Goal: Task Accomplishment & Management: Use online tool/utility

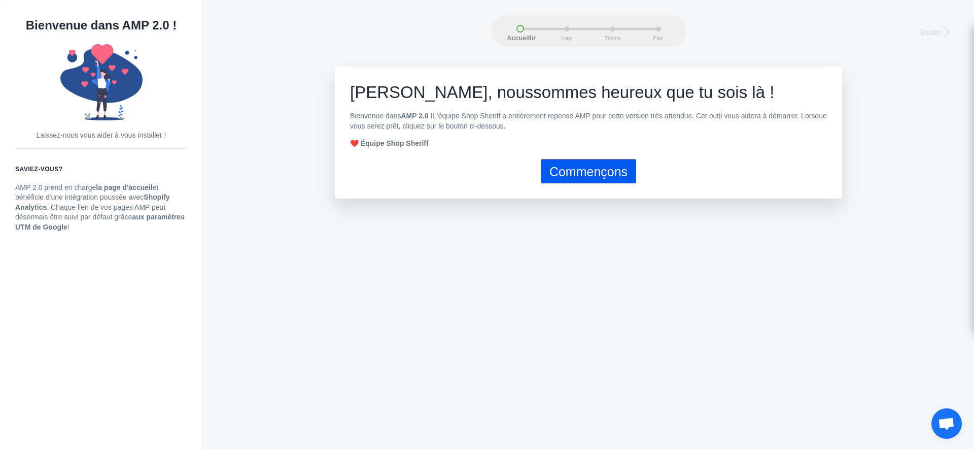
drag, startPoint x: 585, startPoint y: 188, endPoint x: 580, endPoint y: 200, distance: 13.5
click at [585, 189] on div "[PERSON_NAME], nous sommes heureux que tu sois là ! Bienvenue dans AMP 2.0 ! L'…" at bounding box center [588, 132] width 507 height 131
click at [603, 153] on div "[PERSON_NAME], nous sommes heureux que tu sois là ! Bienvenue dans AMP 2.0 ! L'…" at bounding box center [588, 132] width 507 height 131
click at [602, 159] on button "Commençons" at bounding box center [588, 171] width 95 height 24
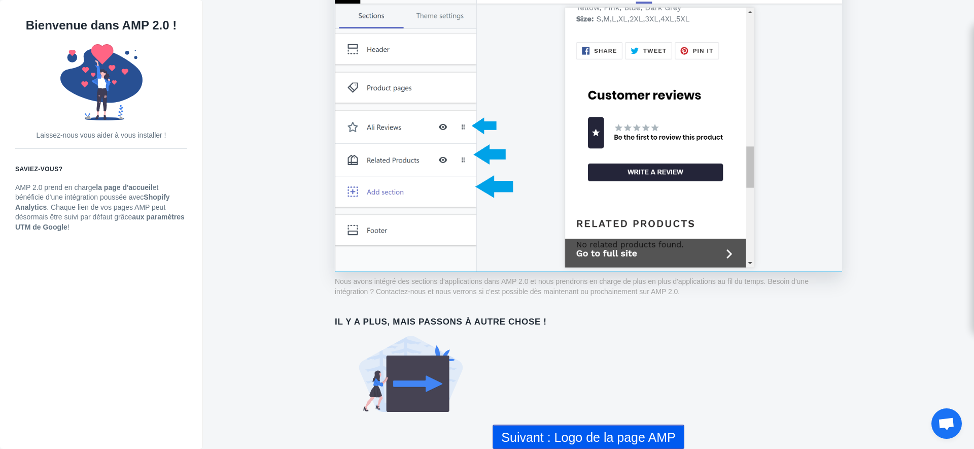
click at [558, 430] on font "Suivant : Logo de la page AMP" at bounding box center [588, 437] width 174 height 14
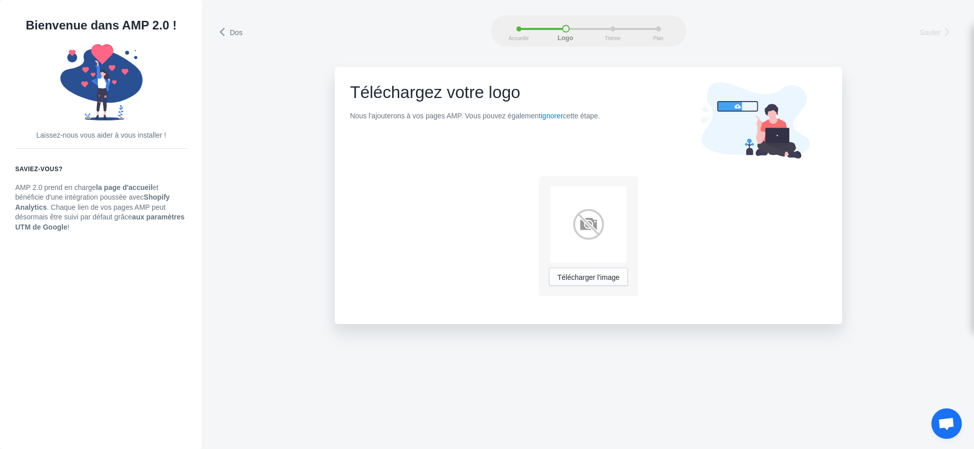
click at [572, 233] on img at bounding box center [589, 224] width 76 height 76
click at [584, 281] on font "Télécharger l'image" at bounding box center [589, 277] width 62 height 8
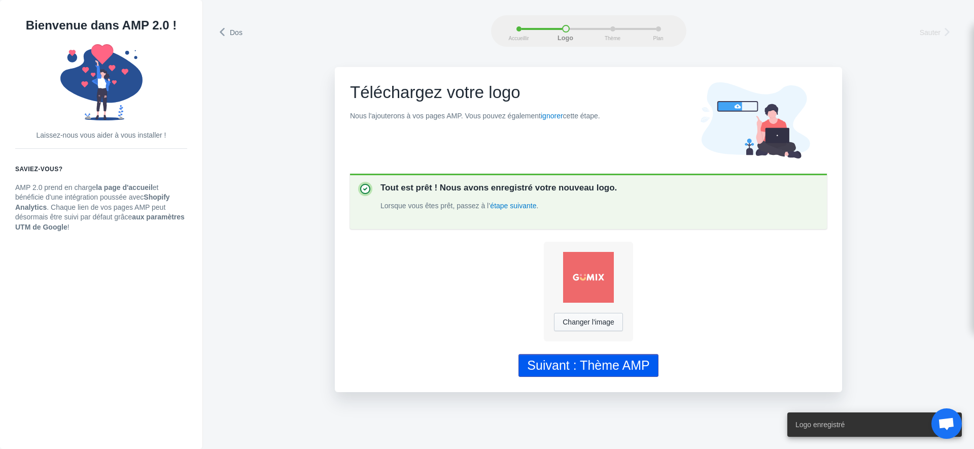
click at [648, 371] on button "Suivant : Thème AMP" at bounding box center [589, 365] width 140 height 23
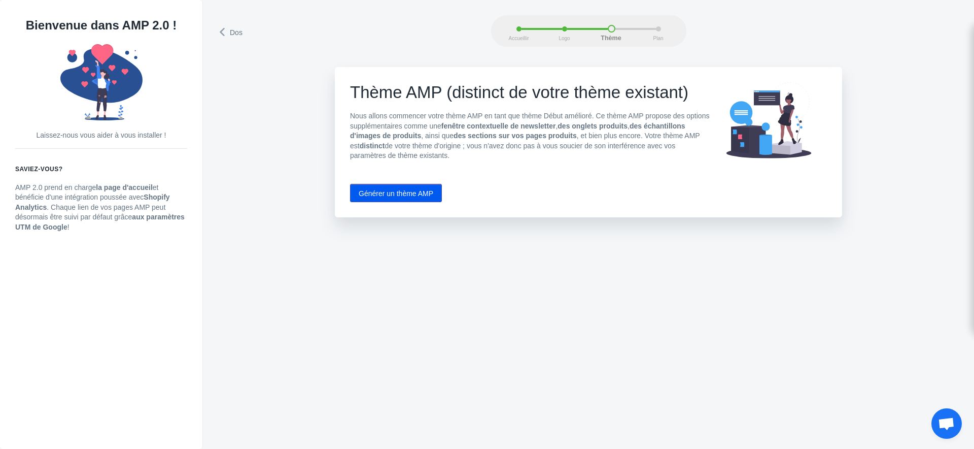
click at [414, 198] on button "Générer un thème AMP" at bounding box center [396, 193] width 92 height 18
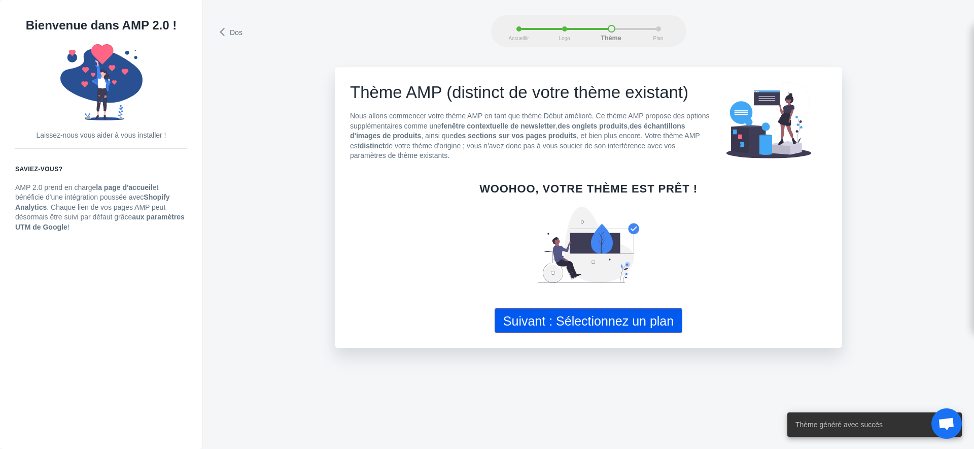
click at [577, 313] on font "Suivant : Sélectionnez un plan" at bounding box center [588, 320] width 170 height 14
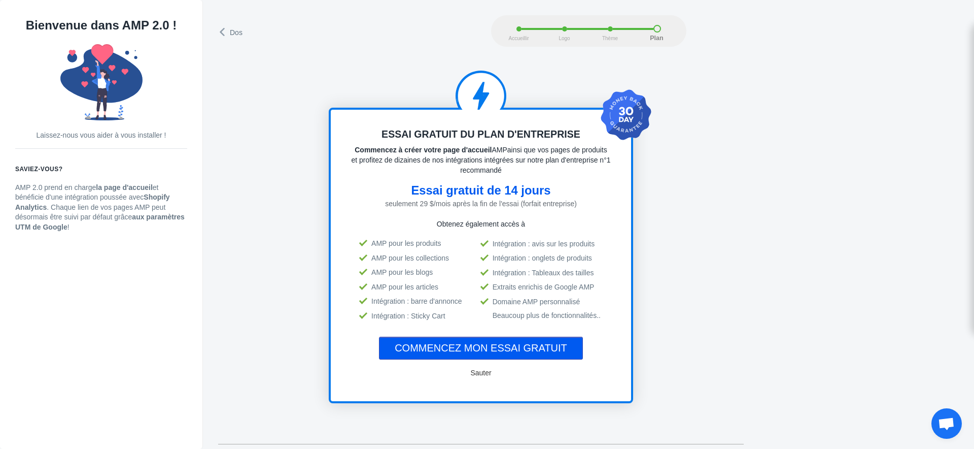
click at [491, 377] on font "Sauter" at bounding box center [480, 372] width 21 height 8
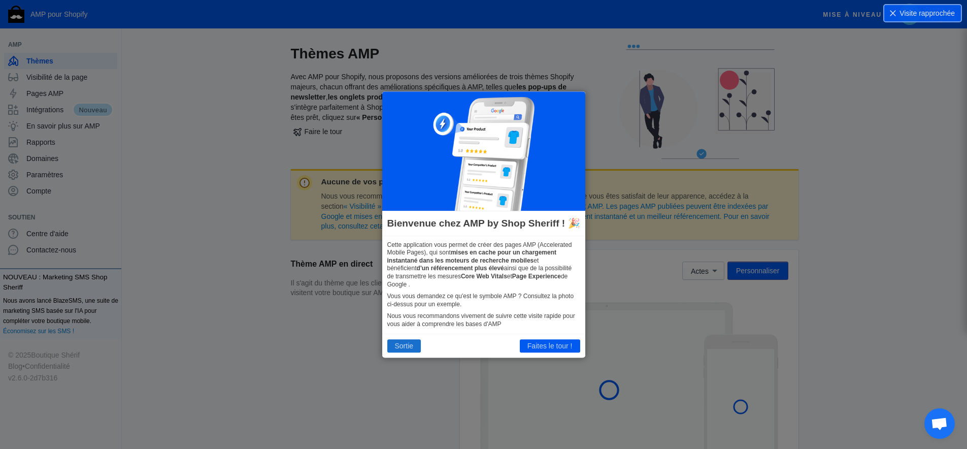
click at [408, 347] on font "Sortie" at bounding box center [404, 345] width 19 height 8
